Goal: Information Seeking & Learning: Learn about a topic

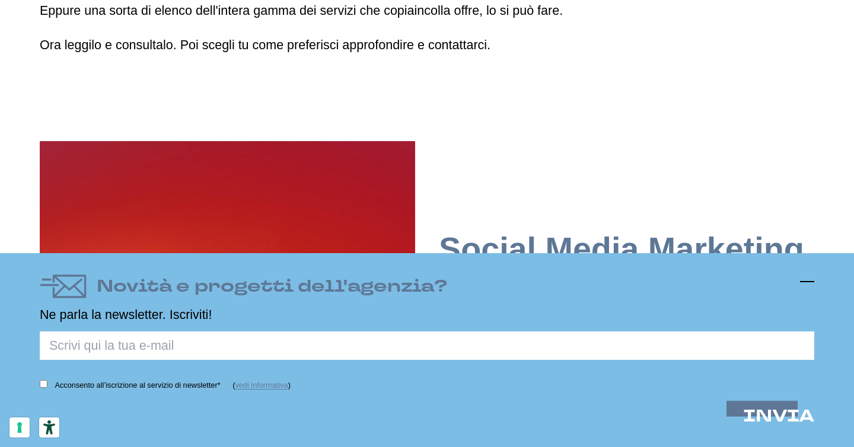
scroll to position [2484, 0]
click at [810, 282] on line at bounding box center [807, 282] width 14 height 0
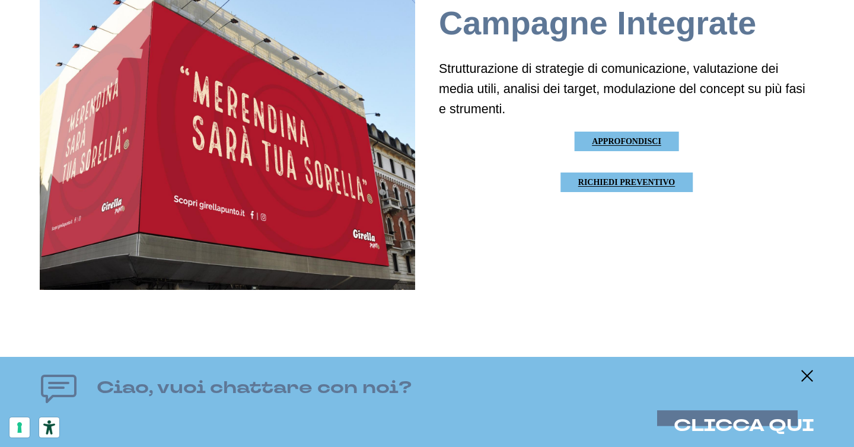
scroll to position [7777, 0]
click at [440, 272] on div "Campagne Integrate Strutturazione di strategie di comunicazione, valutazione de…" at bounding box center [626, 101] width 375 height 375
click at [811, 374] on icon at bounding box center [807, 376] width 14 height 14
